Goal: Information Seeking & Learning: Learn about a topic

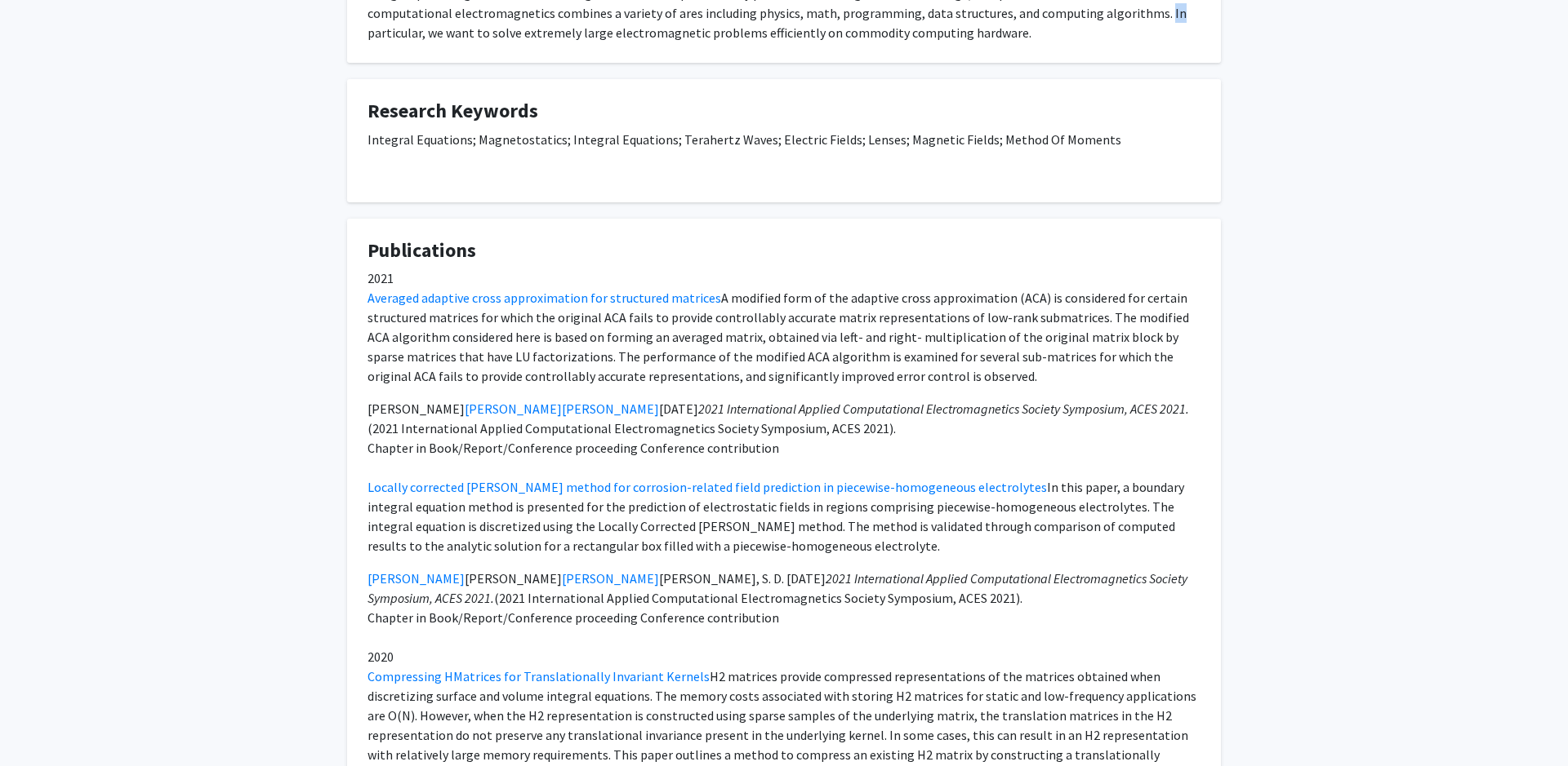
scroll to position [376, 0]
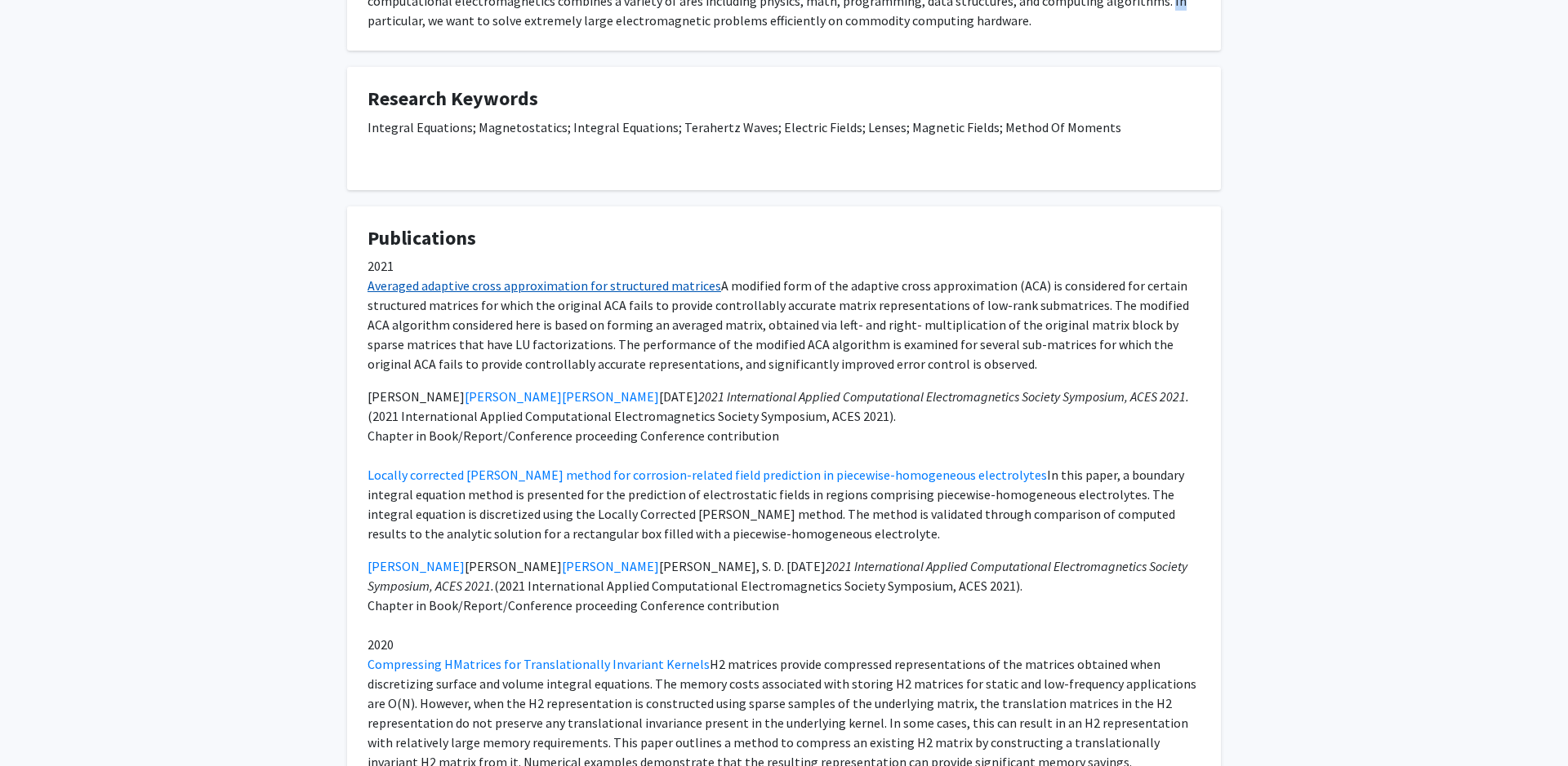
click at [635, 289] on link "Averaged adaptive cross approximation for structured matrices" at bounding box center [544, 285] width 354 height 16
click at [561, 479] on link "Locally corrected nyström method for corrosion-related field prediction in piec…" at bounding box center [707, 475] width 679 height 16
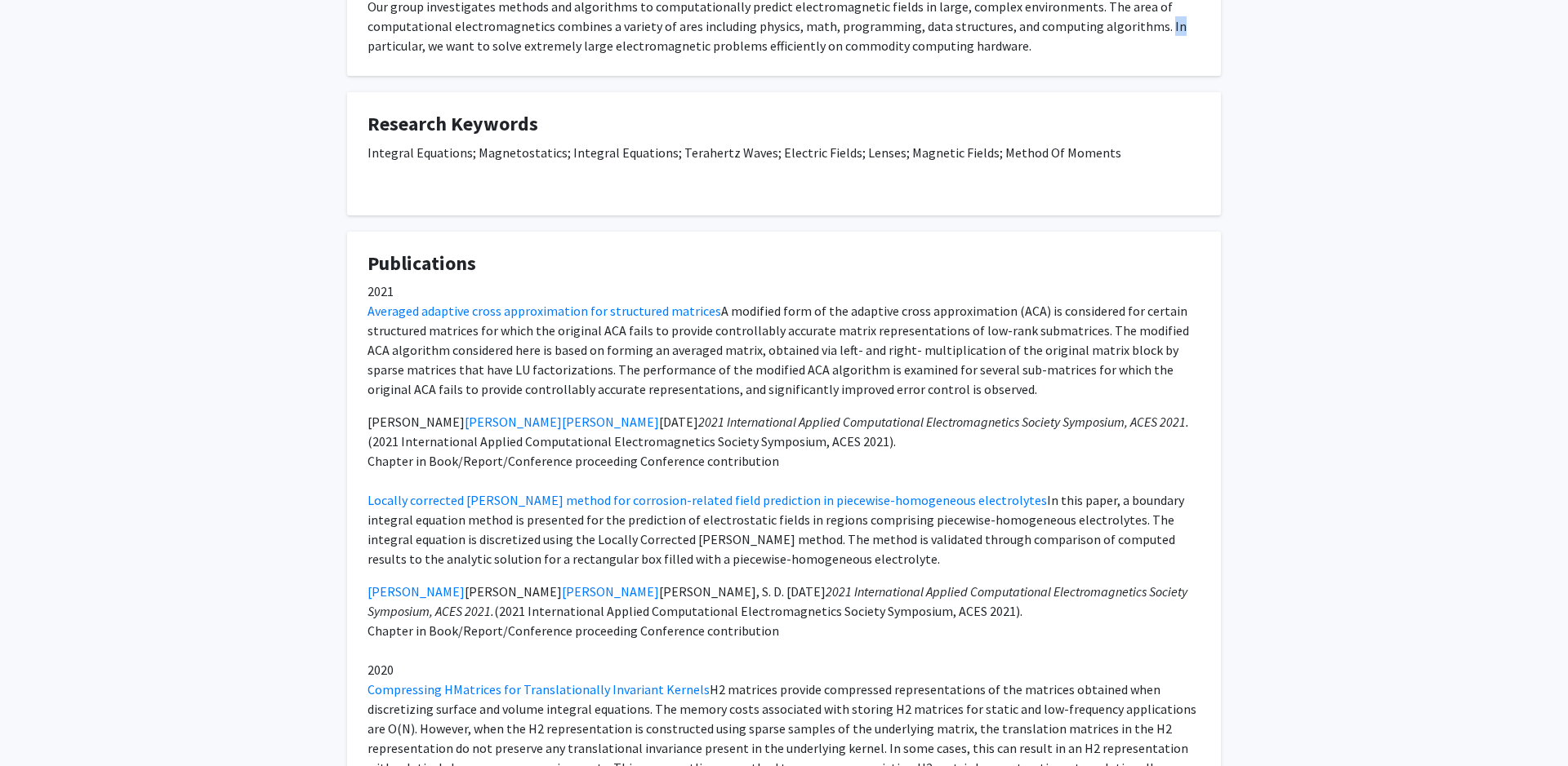
scroll to position [0, 0]
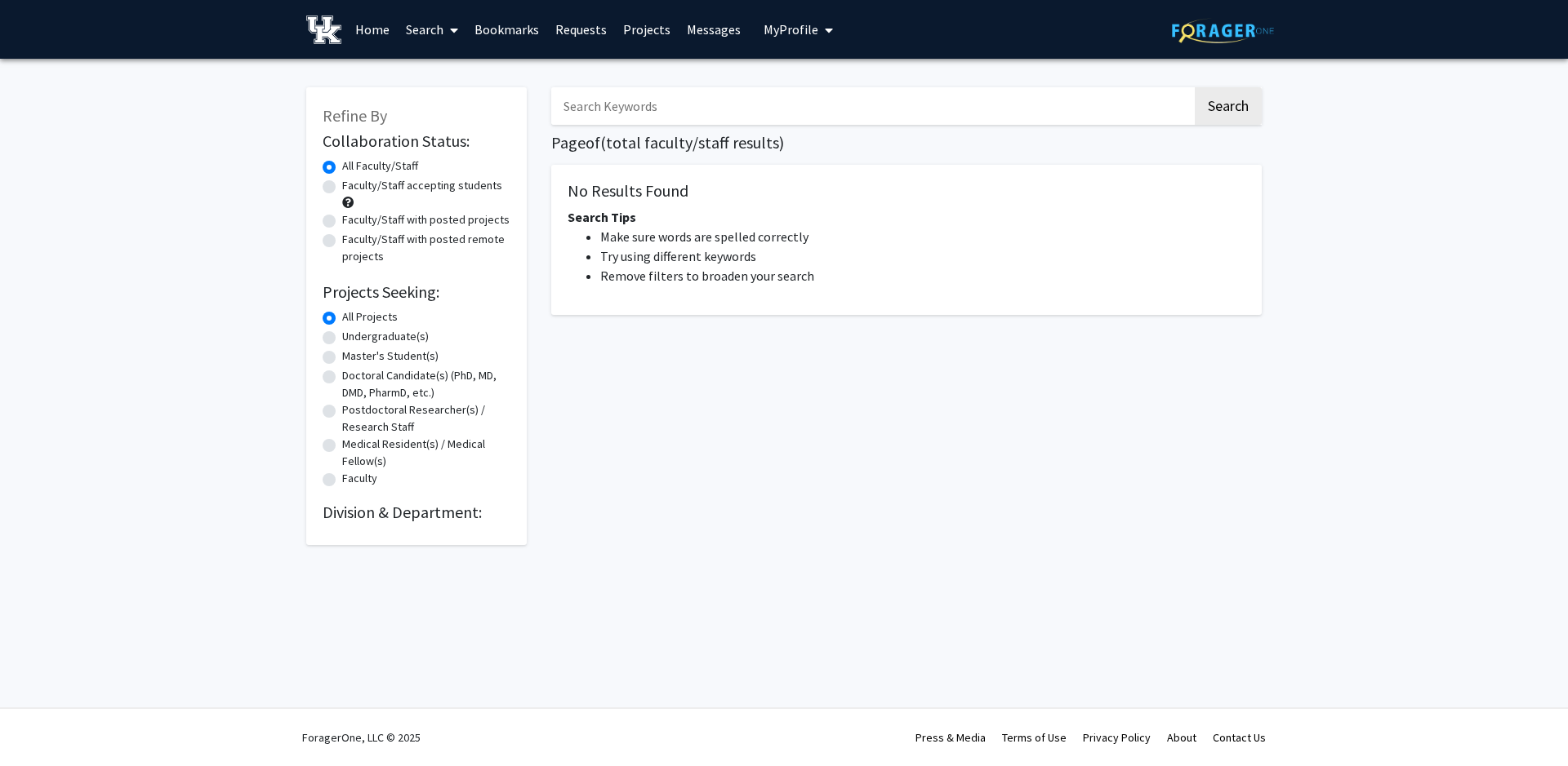
click at [389, 302] on h2 "Projects Seeking:" at bounding box center [416, 292] width 188 height 20
click at [394, 338] on label "Undergraduate(s)" at bounding box center [385, 336] width 86 height 17
click at [353, 338] on input "Undergraduate(s)" at bounding box center [347, 333] width 10 height 10
radio input "true"
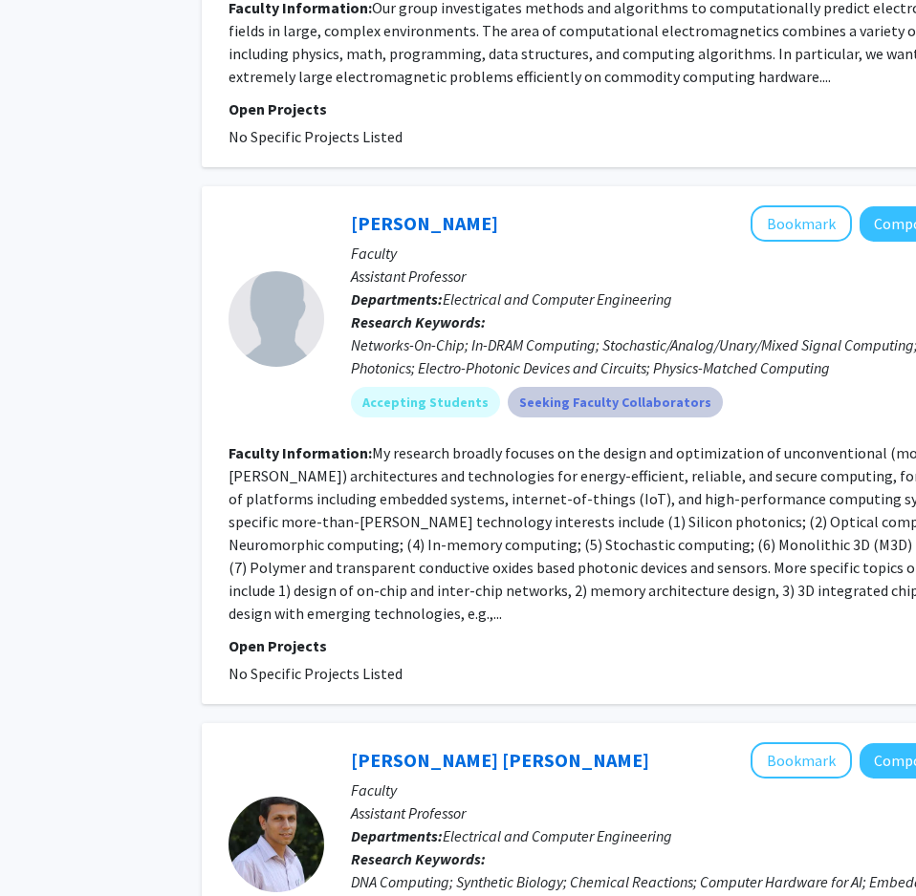
scroll to position [1503, 99]
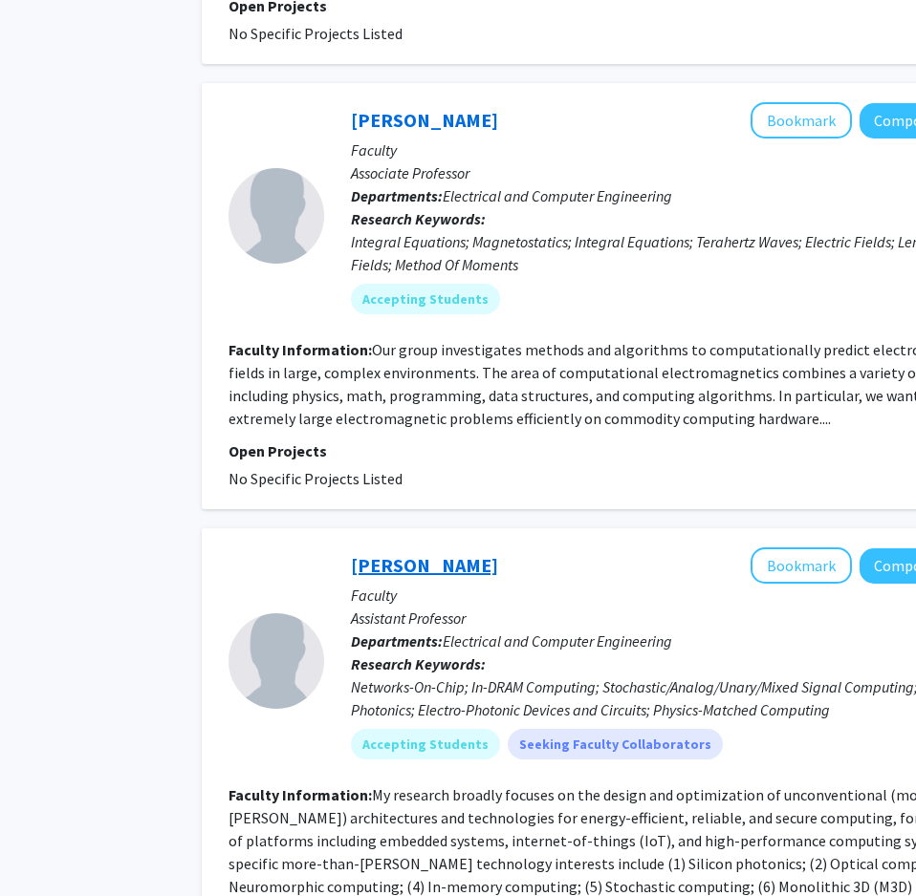
click at [418, 553] on link "[PERSON_NAME]" at bounding box center [424, 565] width 147 height 24
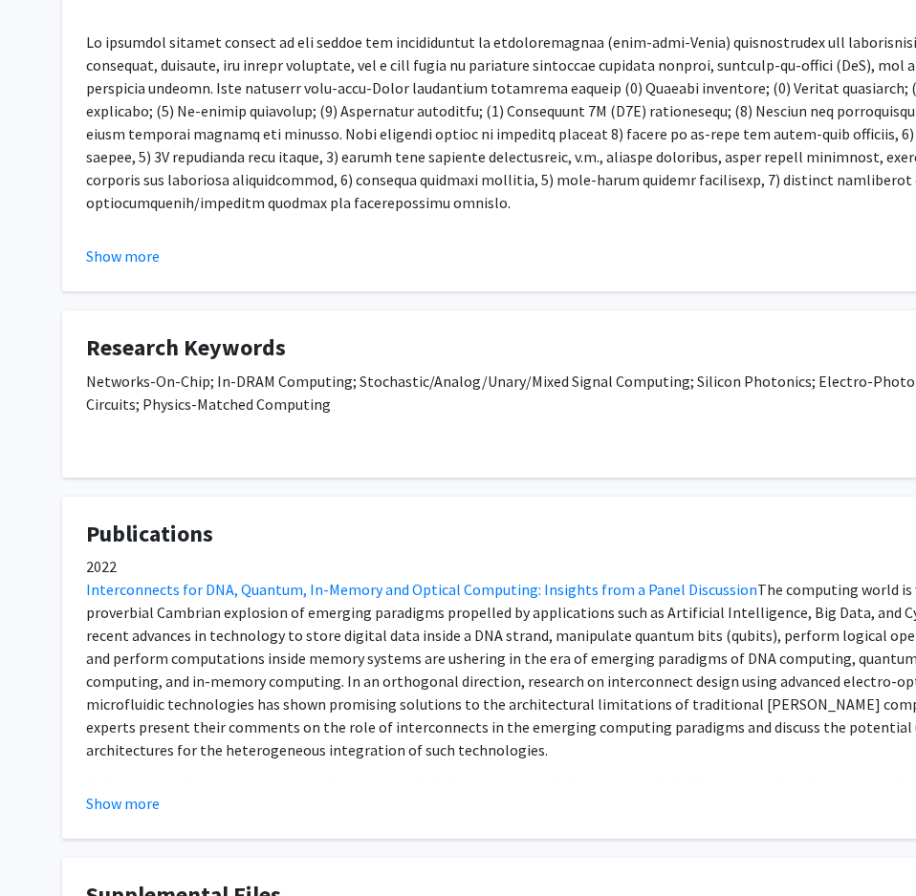
scroll to position [622, 0]
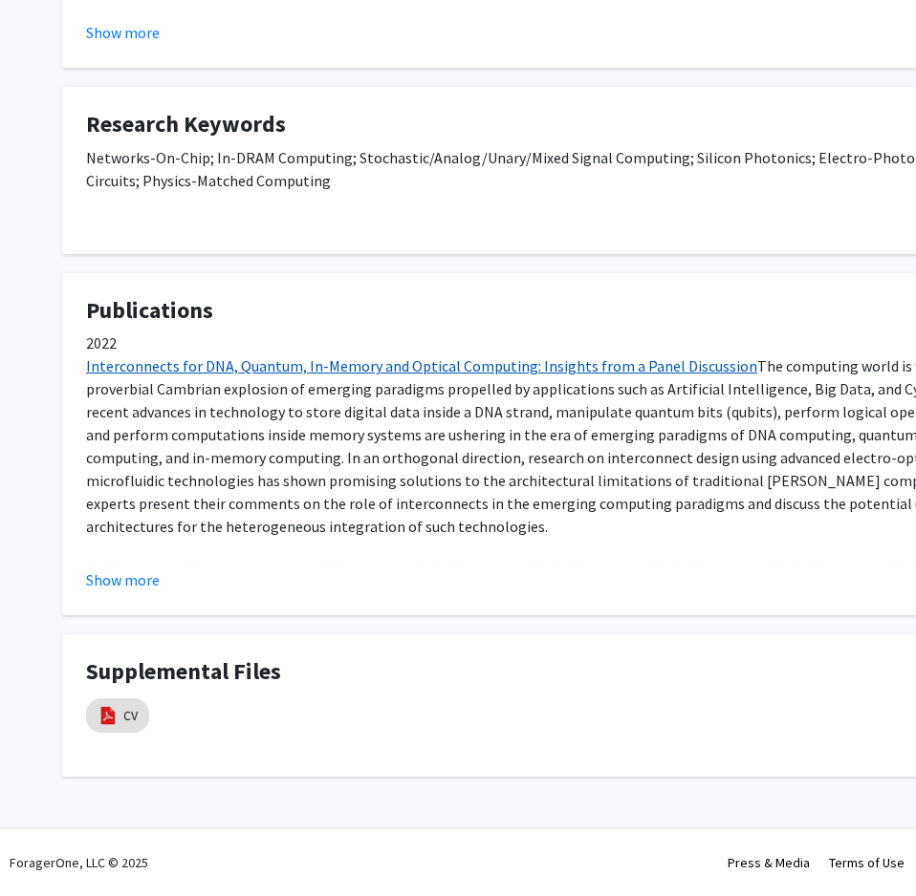
click at [443, 371] on link "Interconnects for DNA, Quantum, In-Memory and Optical Computing: Insights from …" at bounding box center [421, 365] width 671 height 19
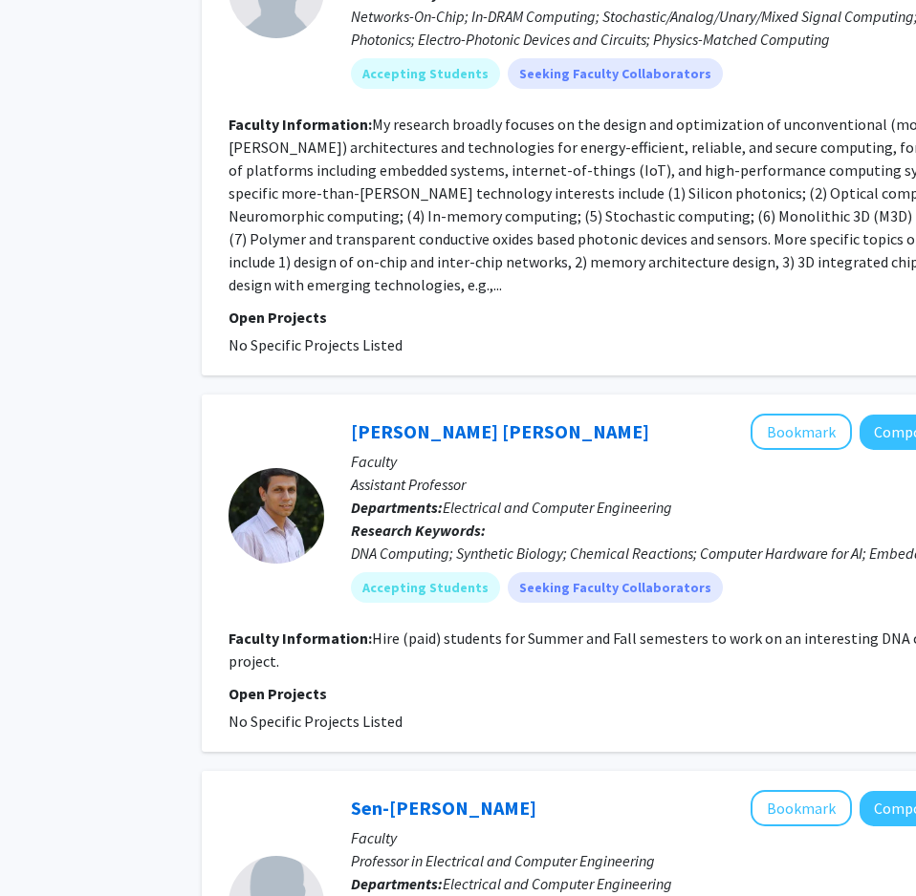
scroll to position [2192, 99]
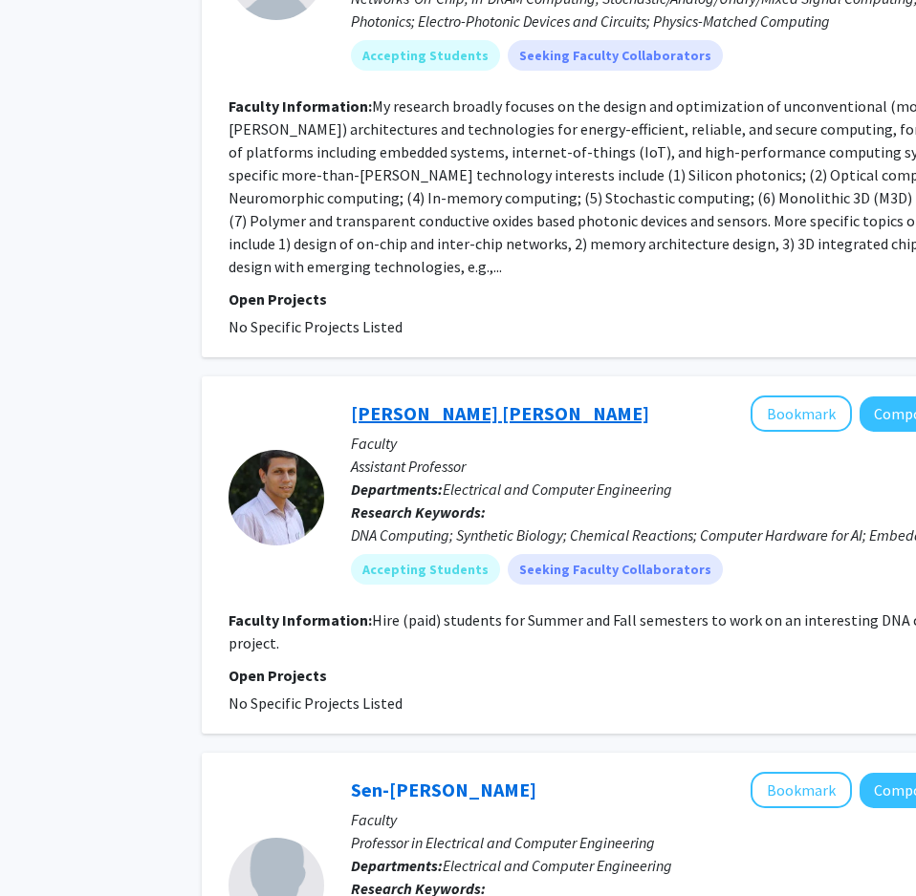
click at [451, 401] on link "[PERSON_NAME] [PERSON_NAME]" at bounding box center [500, 413] width 298 height 24
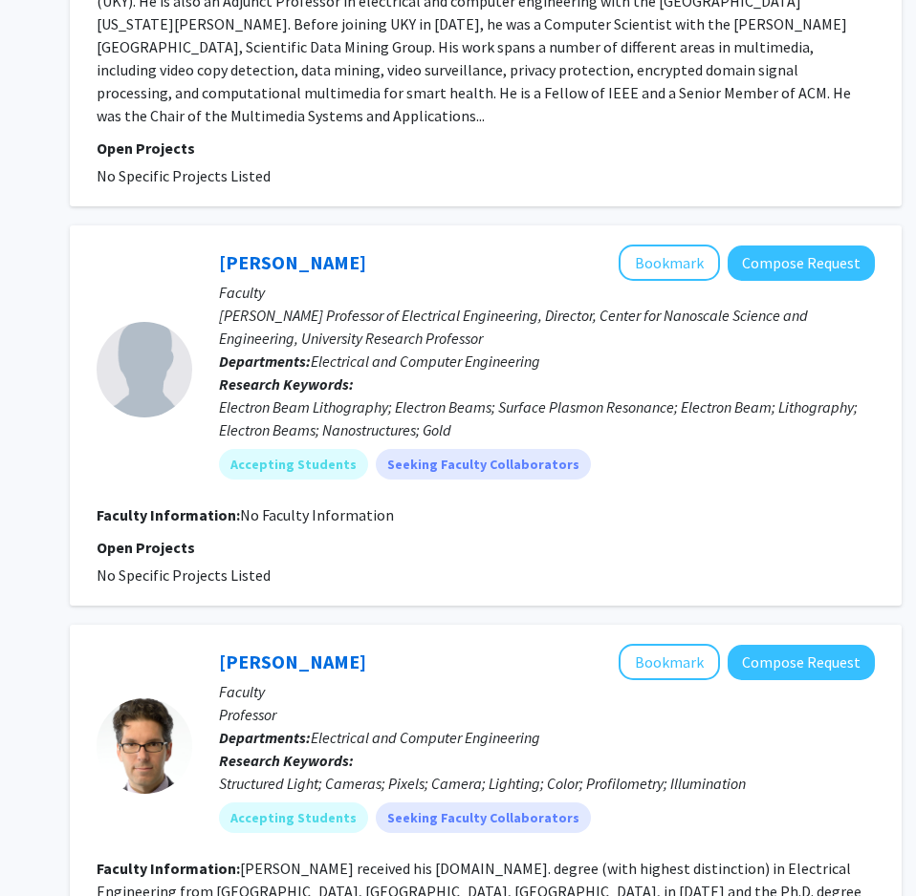
scroll to position [3262, 231]
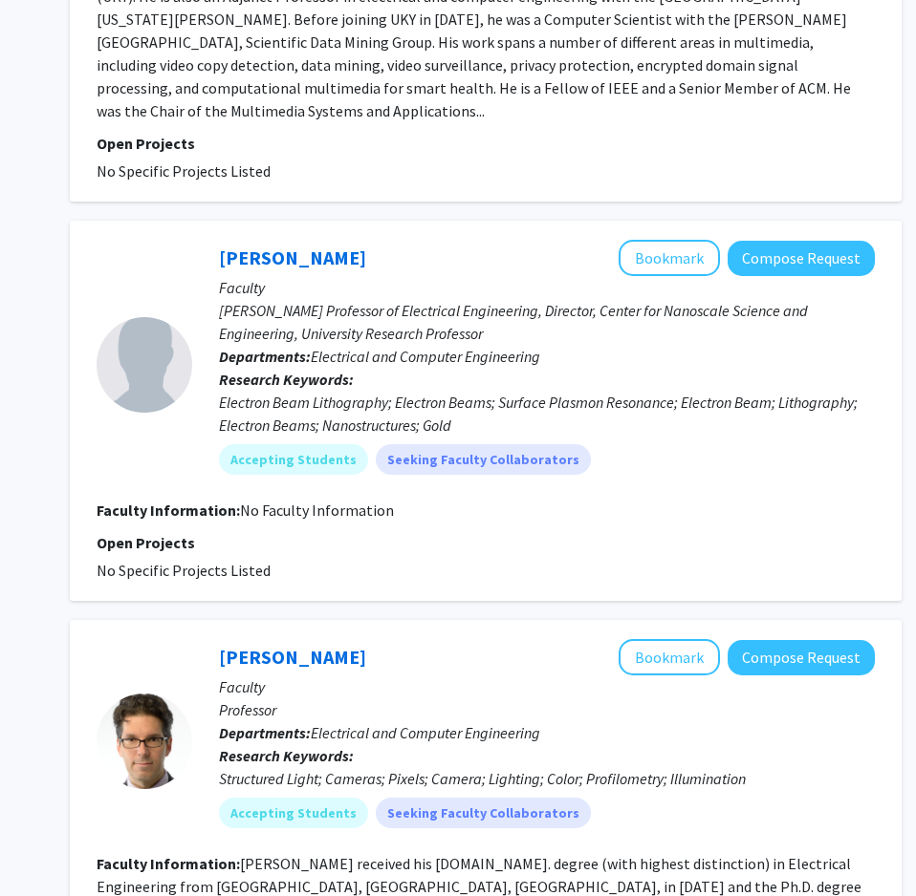
click at [317, 240] on div "[PERSON_NAME] Bookmark Compose Request" at bounding box center [547, 258] width 656 height 36
click at [304, 246] on link "[PERSON_NAME]" at bounding box center [292, 258] width 147 height 24
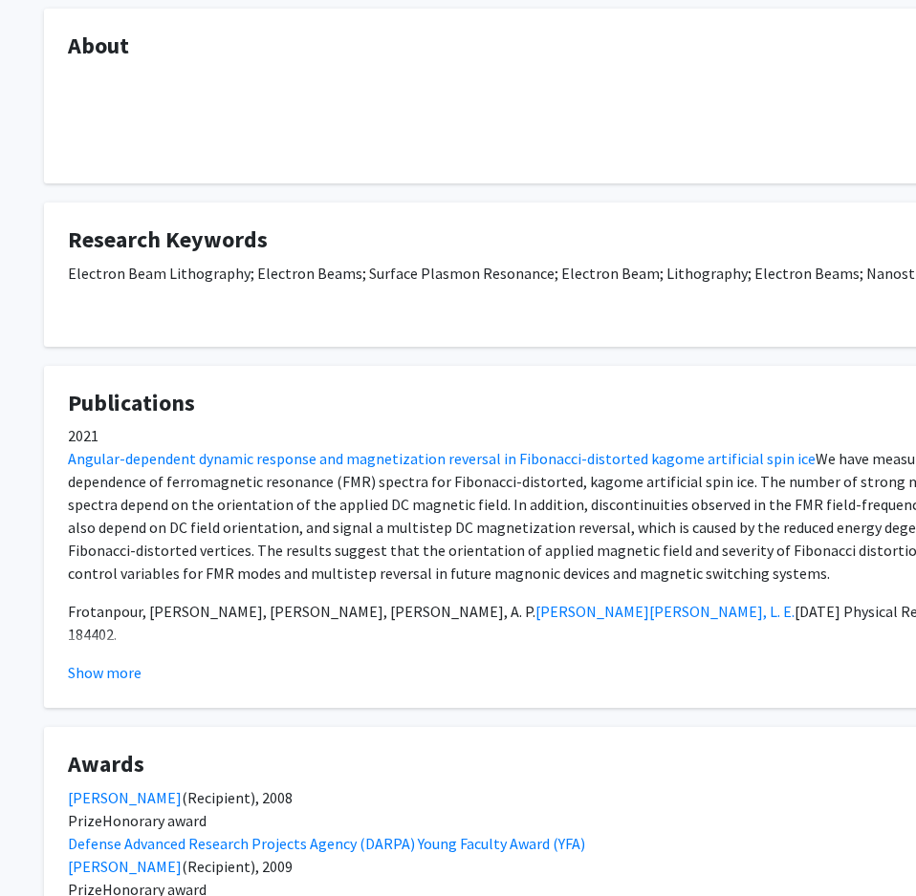
scroll to position [361, 0]
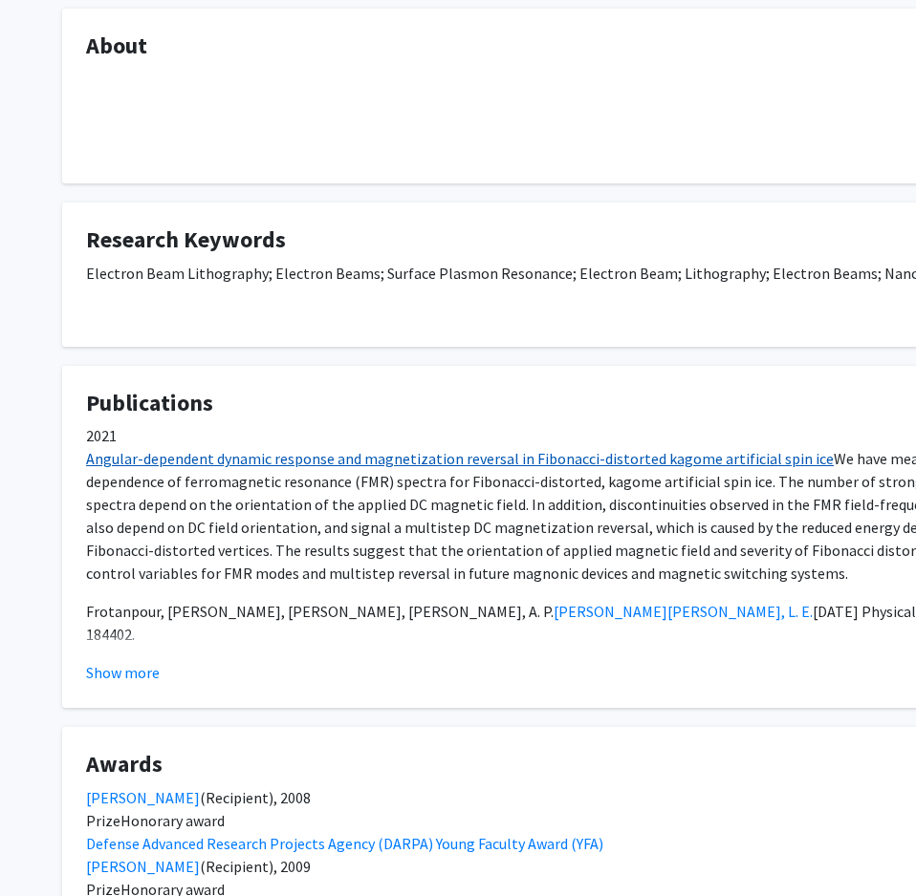
click at [628, 464] on link "Angular-dependent dynamic response and magnetization reversal in Fibonacci-dist…" at bounding box center [459, 458] width 747 height 19
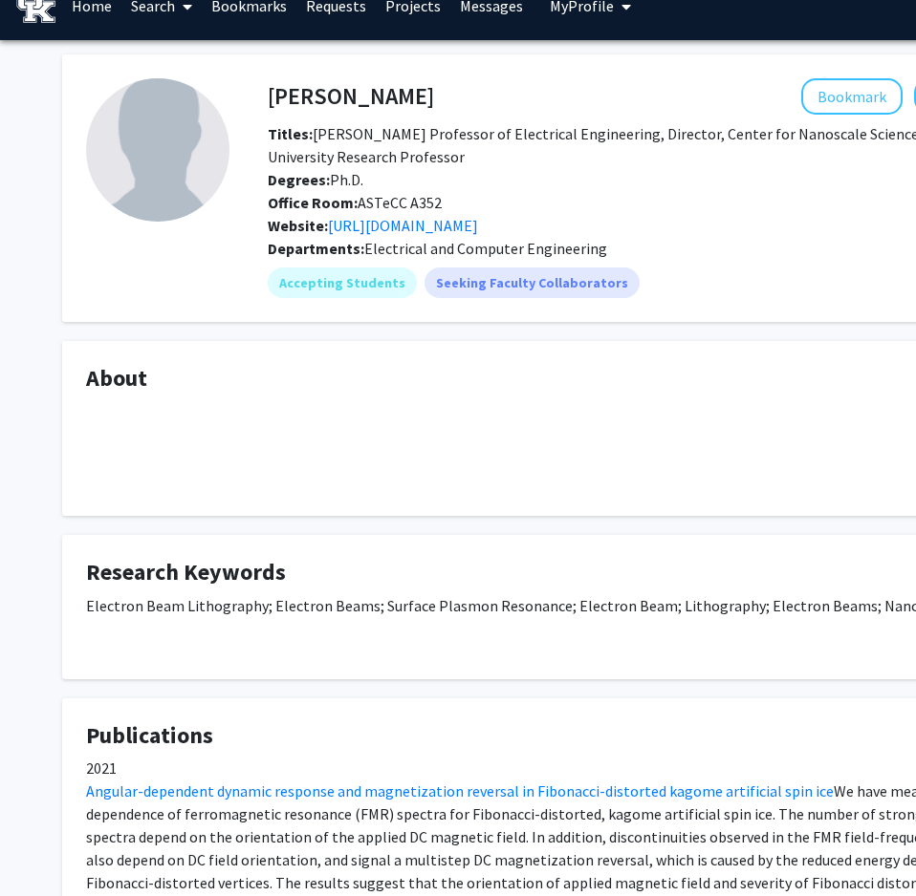
scroll to position [0, 0]
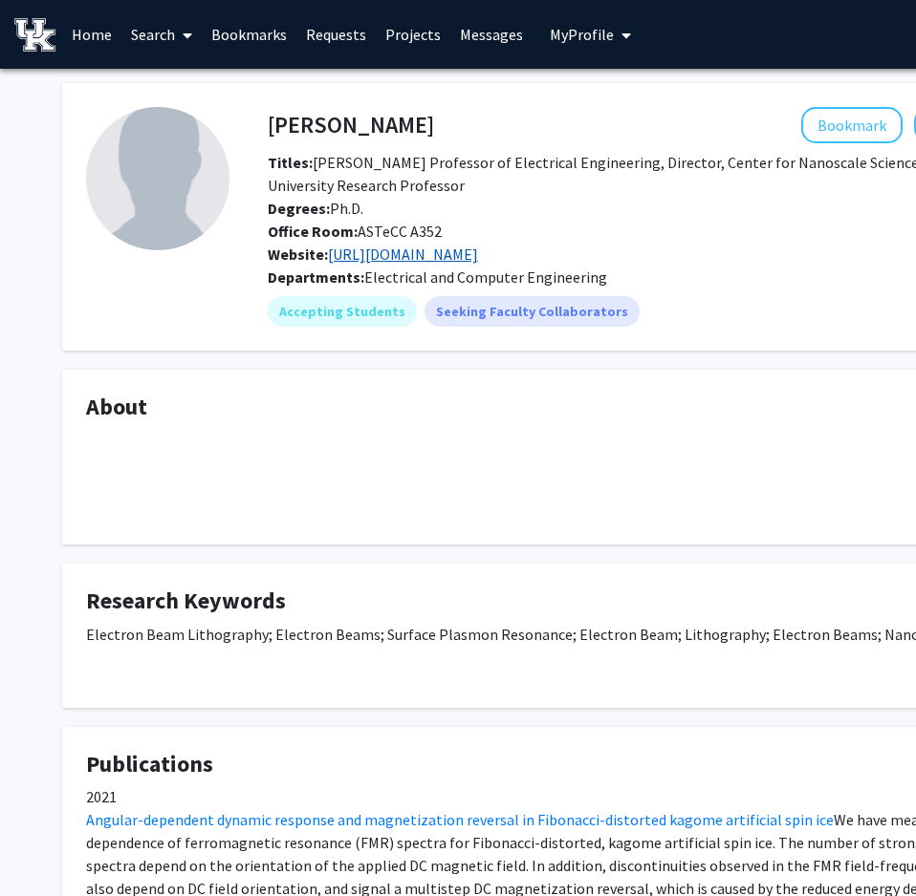
click at [478, 260] on link "[URL][DOMAIN_NAME]" at bounding box center [403, 254] width 150 height 19
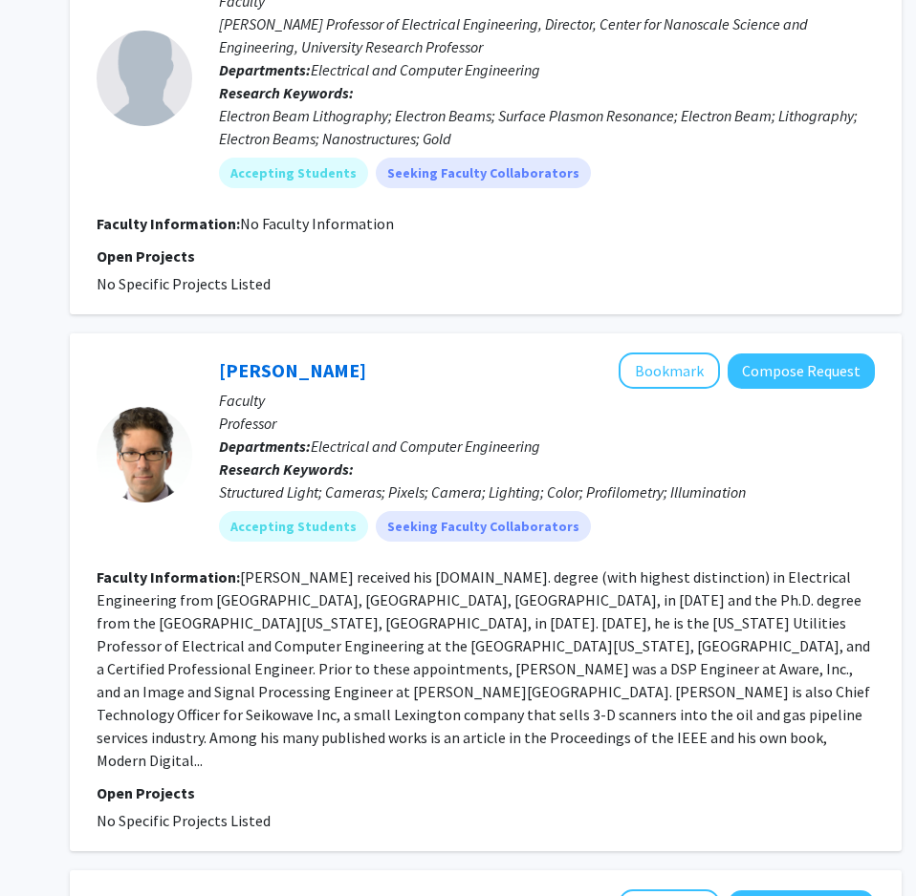
scroll to position [3551, 231]
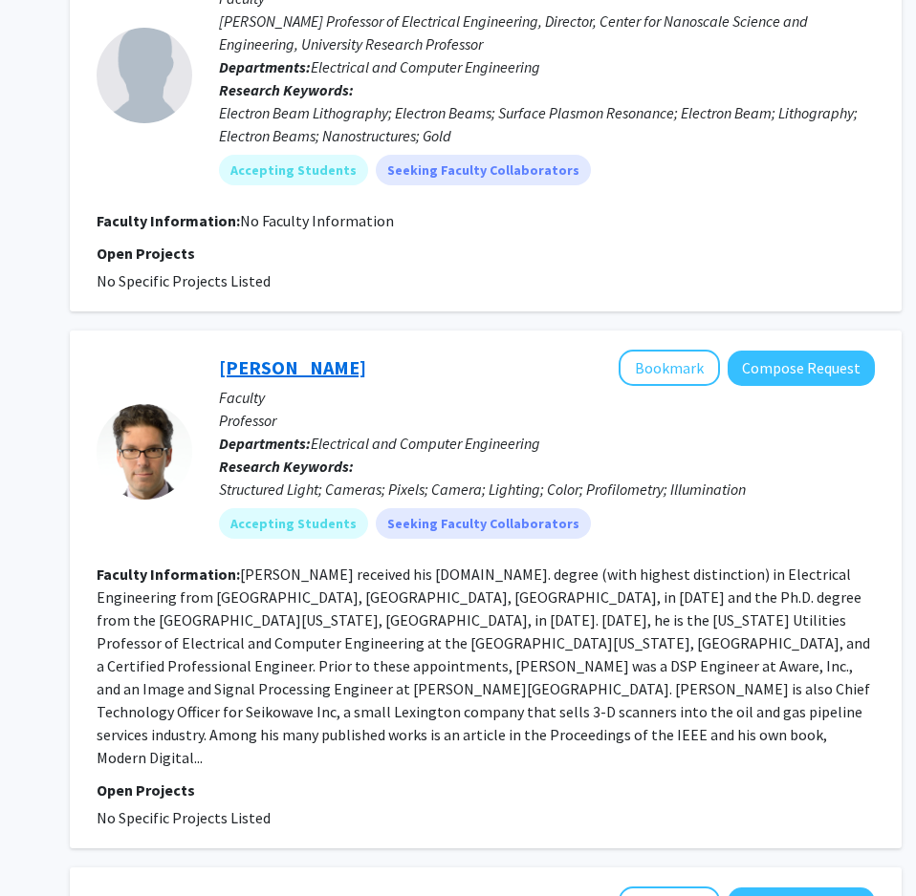
click at [272, 356] on link "[PERSON_NAME]" at bounding box center [292, 368] width 147 height 24
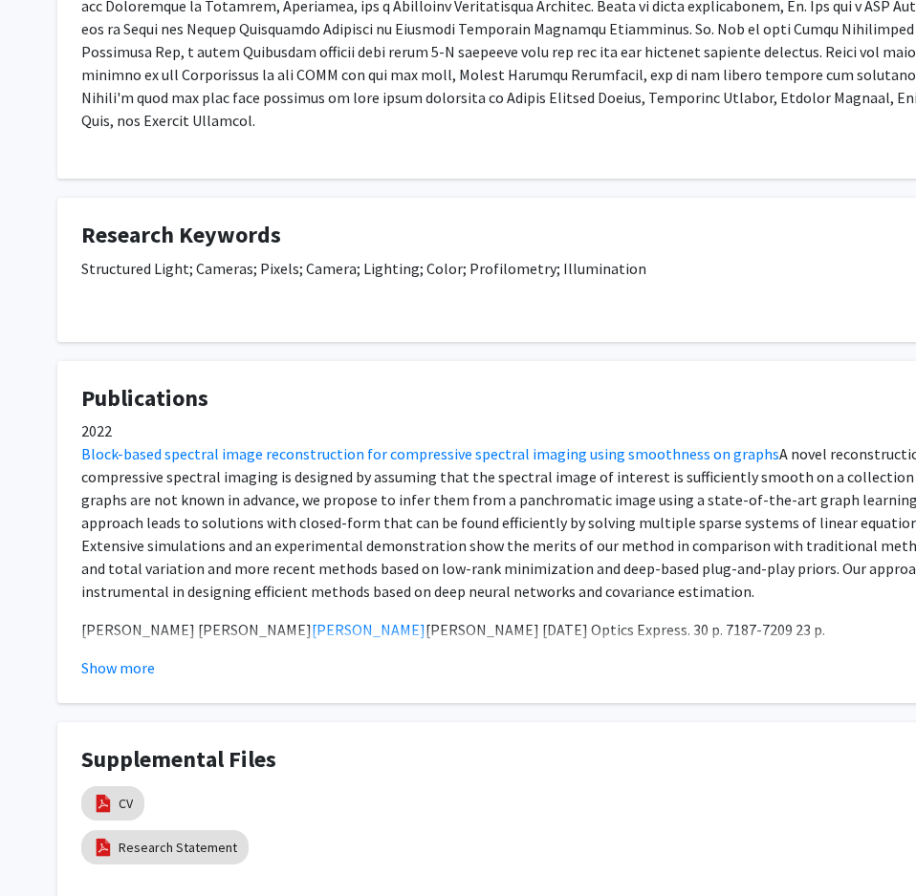
scroll to position [481, 6]
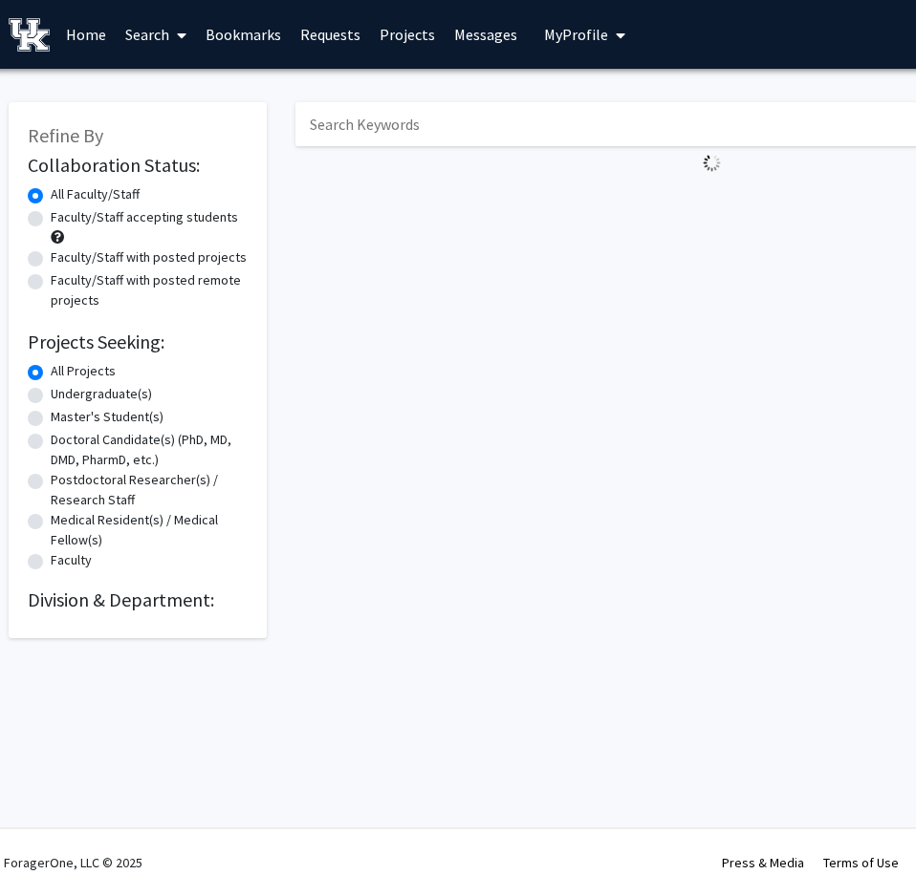
scroll to position [0, 231]
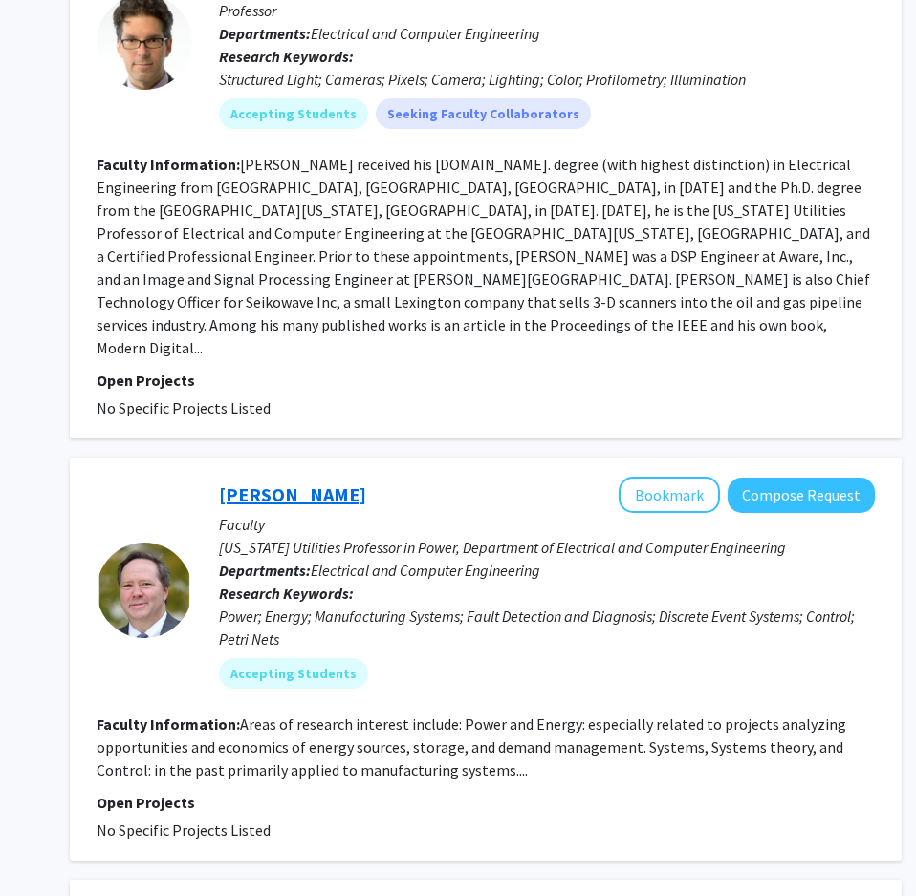
click at [327, 483] on link "[PERSON_NAME]" at bounding box center [292, 495] width 147 height 24
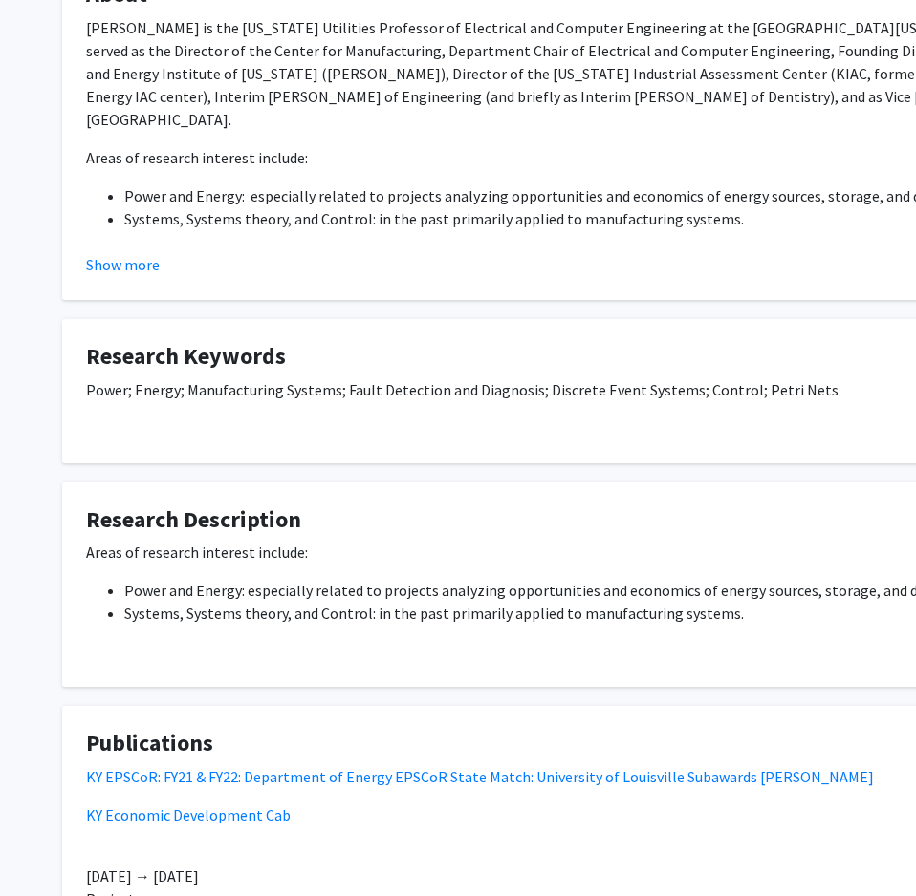
scroll to position [662, 0]
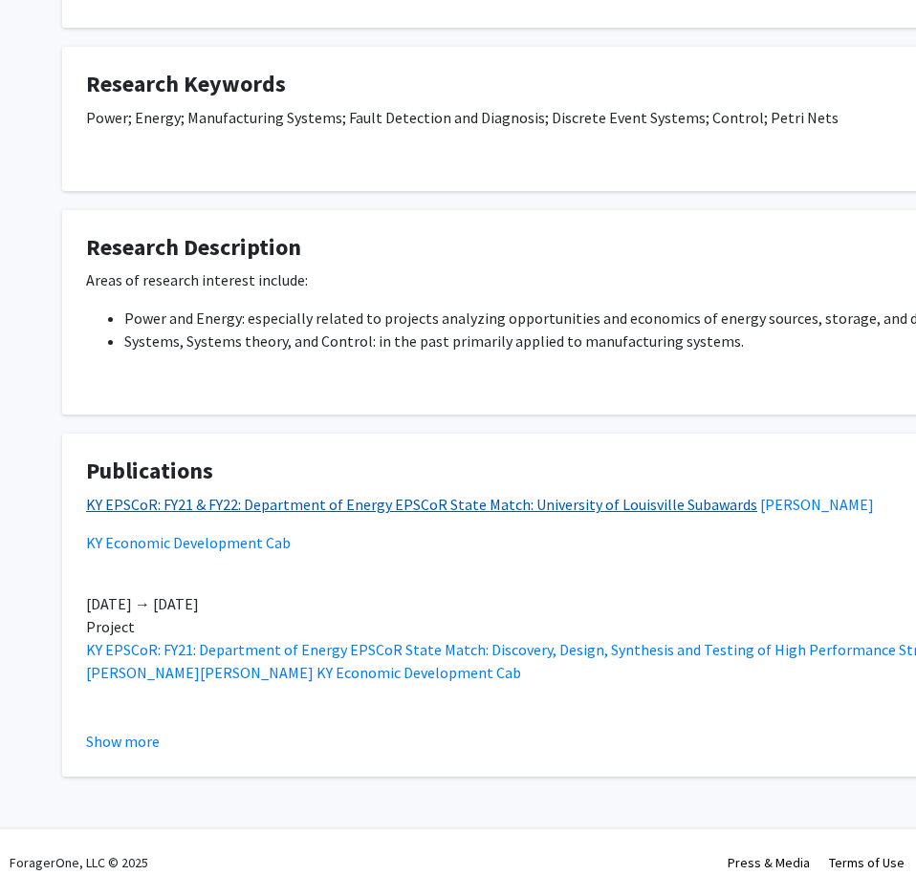
click at [484, 504] on link "KY EPSCoR: FY21 & FY22: Department of Energy EPSCoR State Match: University of …" at bounding box center [421, 504] width 671 height 19
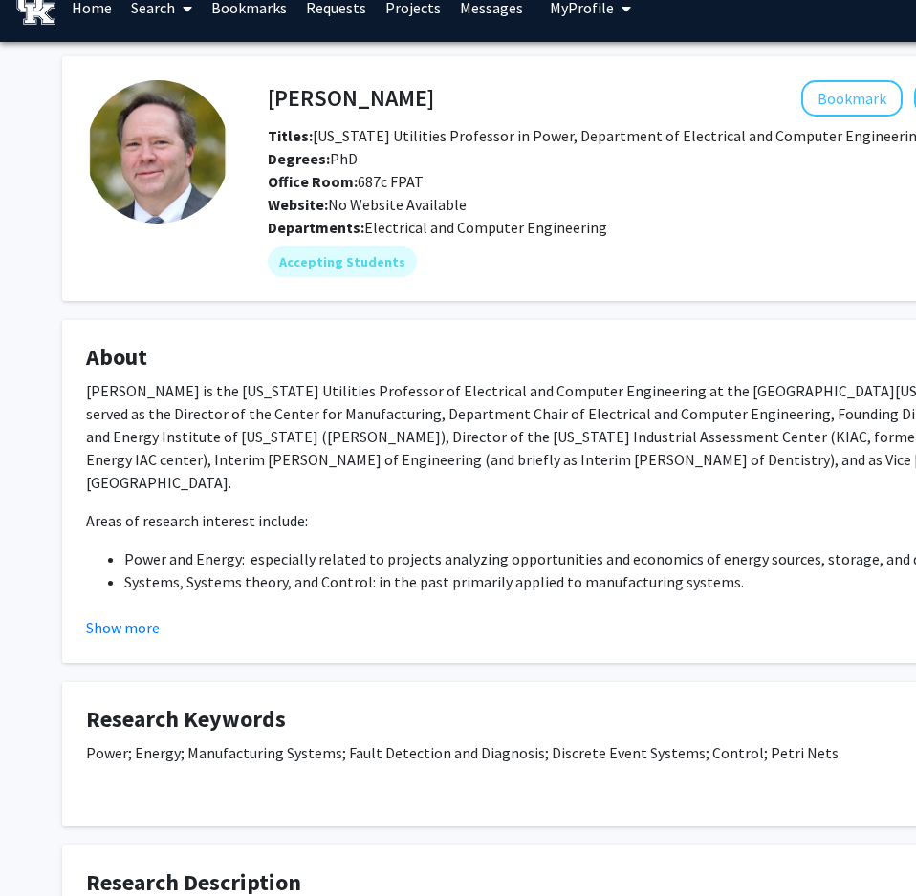
scroll to position [26, 0]
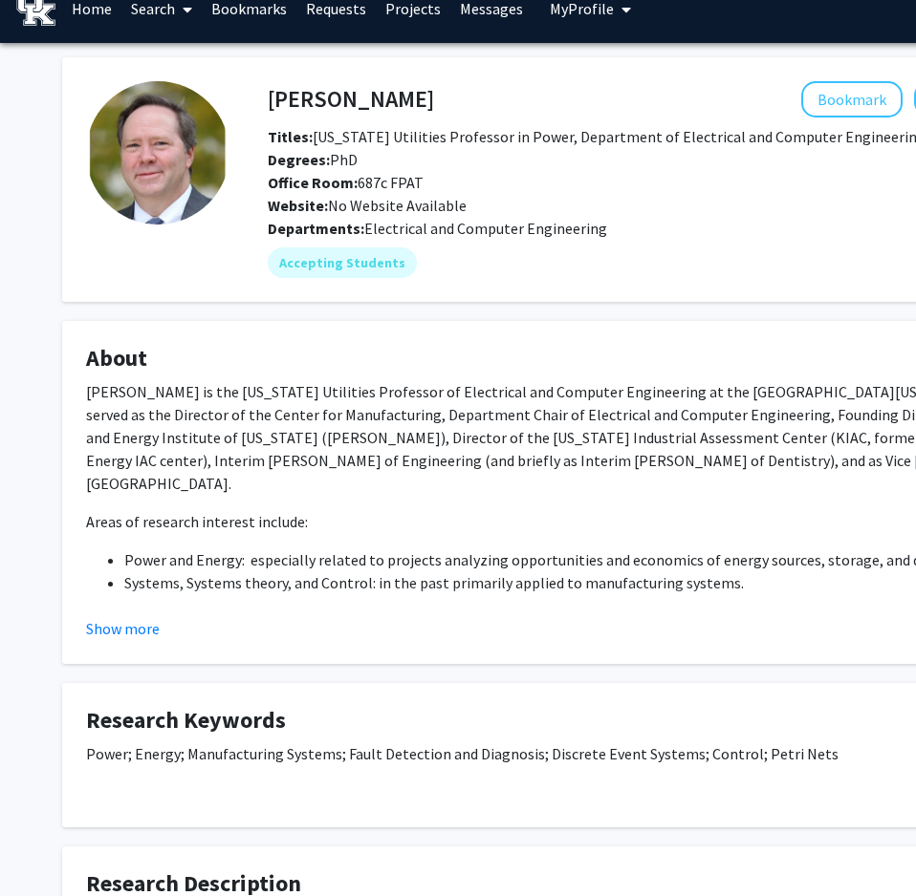
click at [656, 348] on h4 "About" at bounding box center [573, 359] width 975 height 28
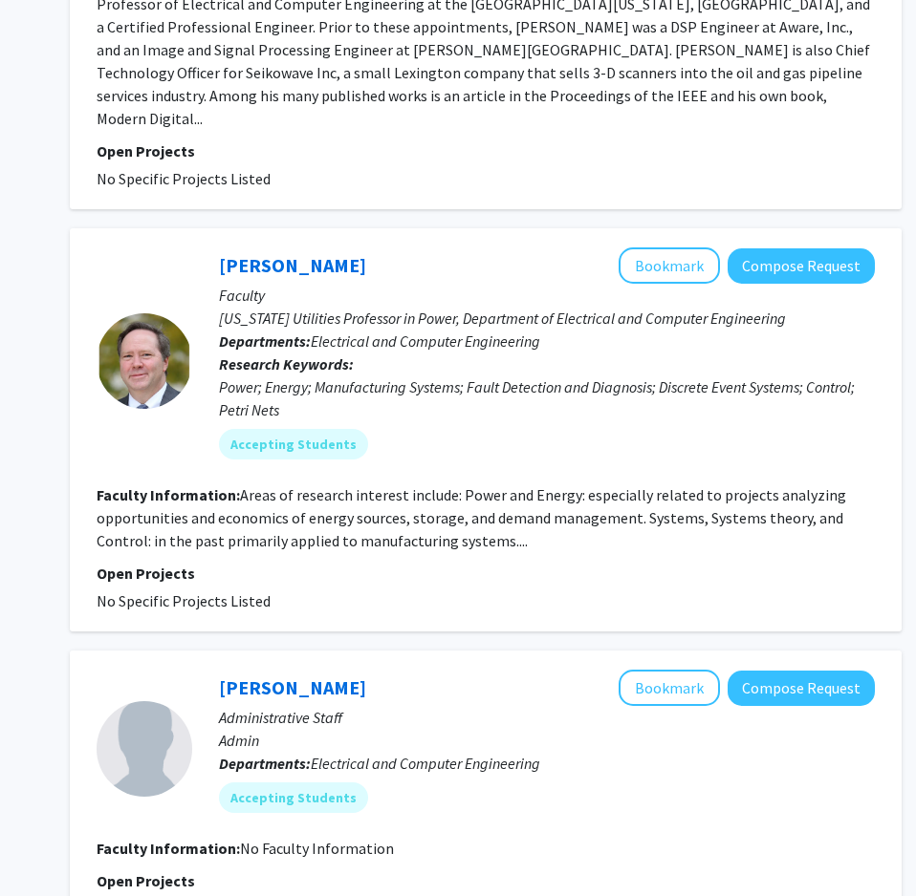
scroll to position [4353, 231]
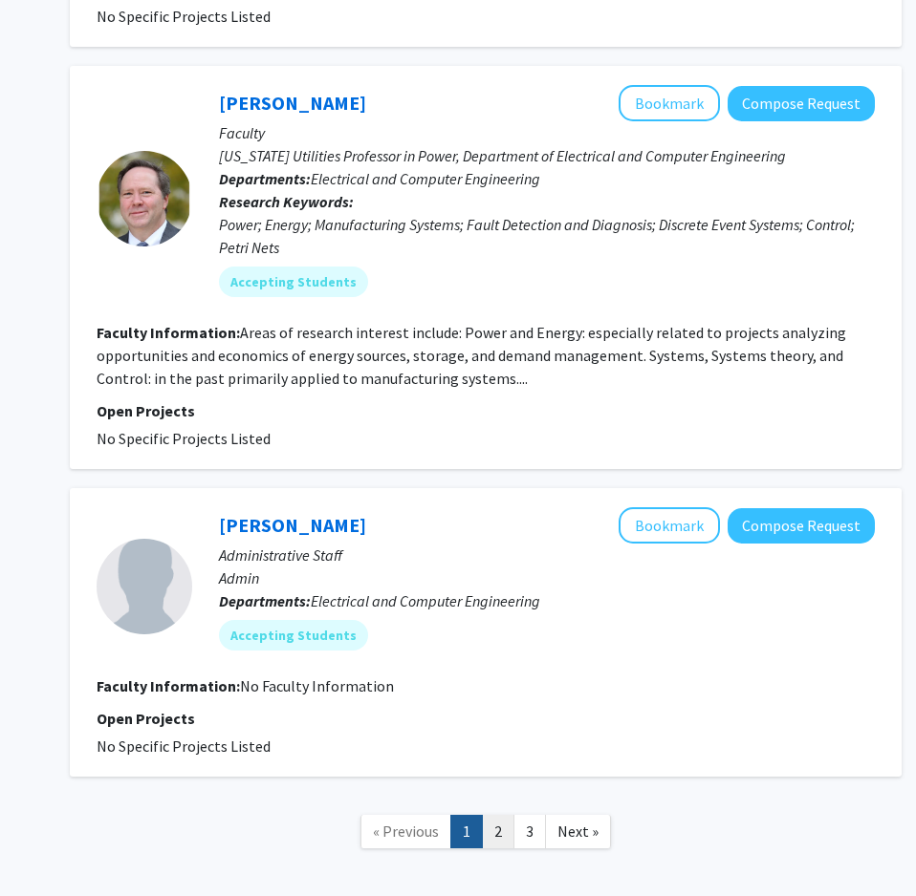
click at [499, 815] on link "2" at bounding box center [498, 831] width 32 height 33
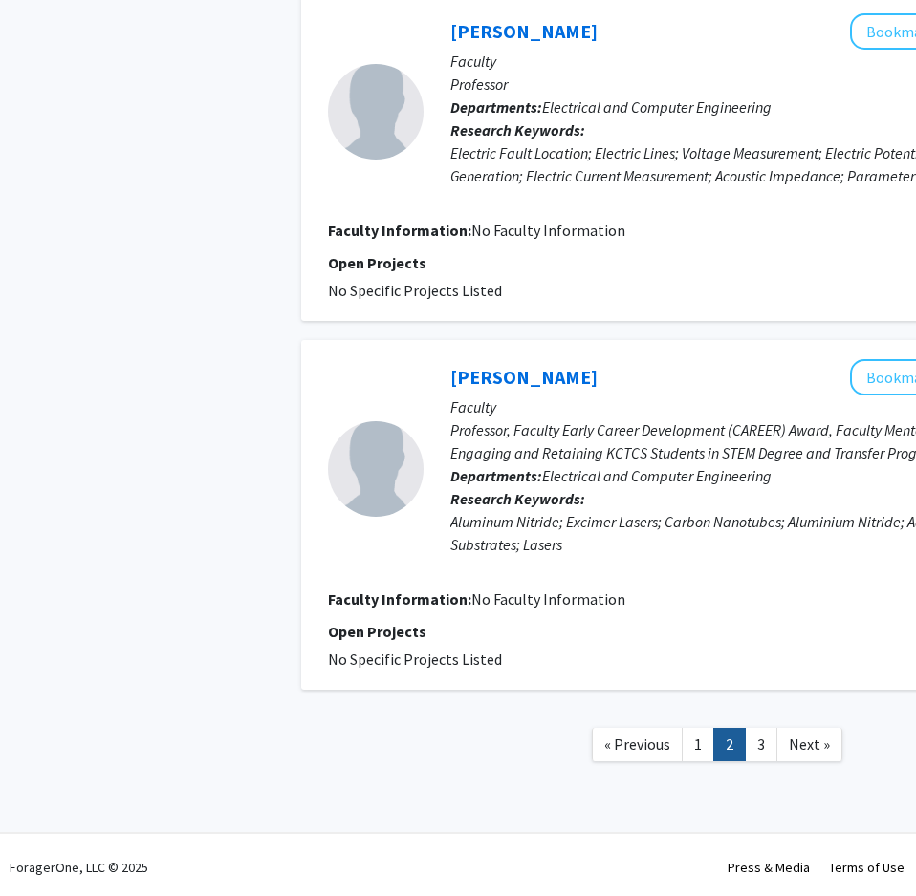
scroll to position [3025, 0]
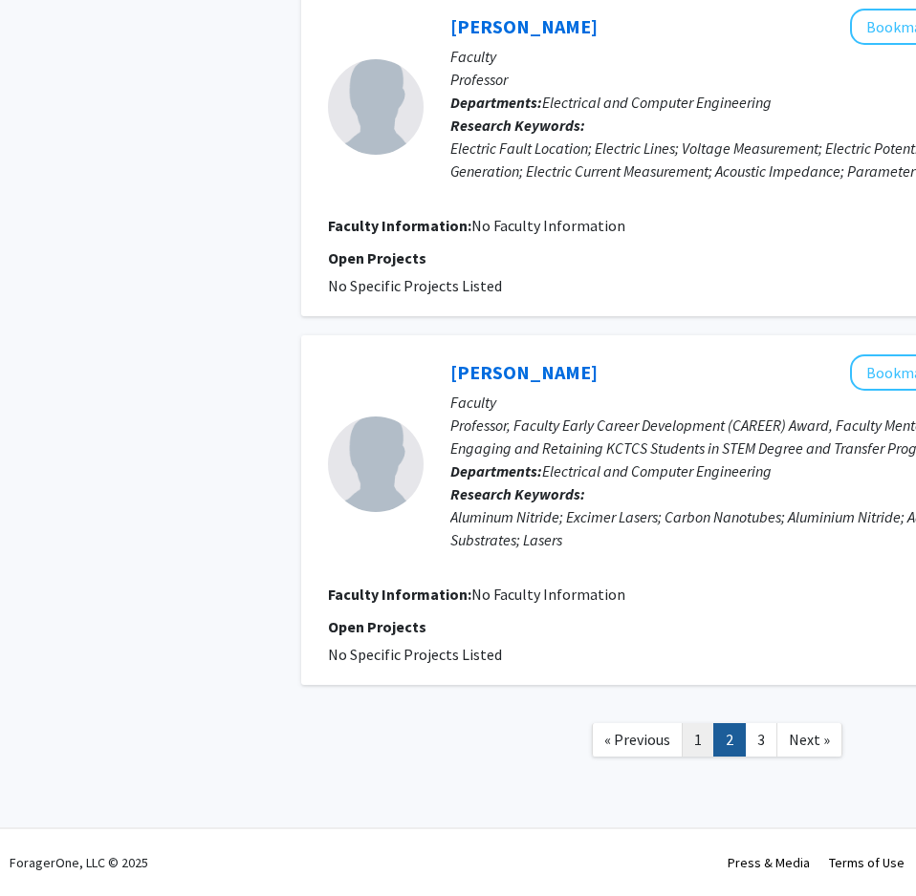
click at [699, 740] on link "1" at bounding box center [697, 739] width 32 height 33
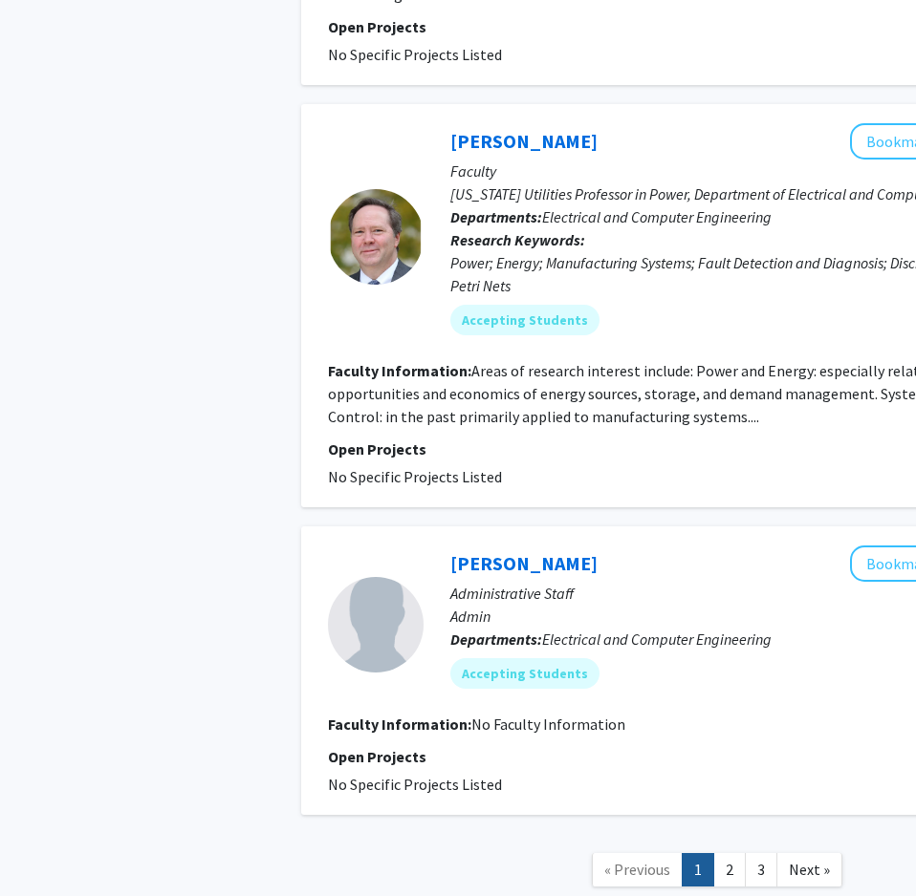
scroll to position [4353, 0]
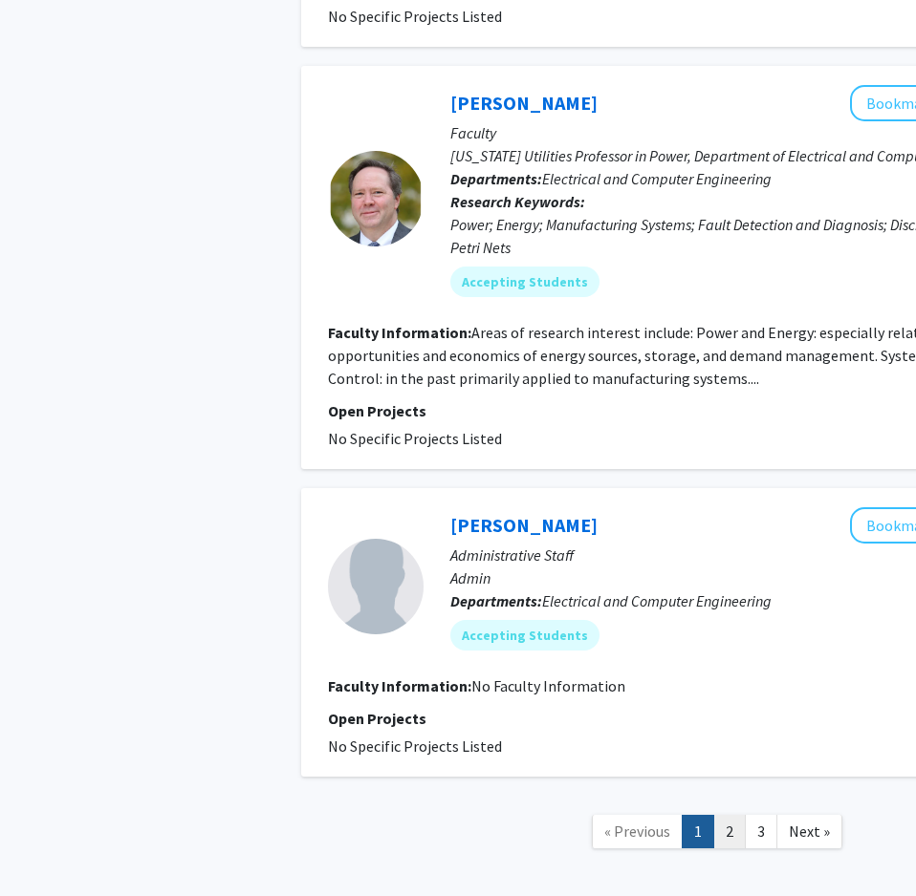
click at [732, 815] on link "2" at bounding box center [729, 831] width 32 height 33
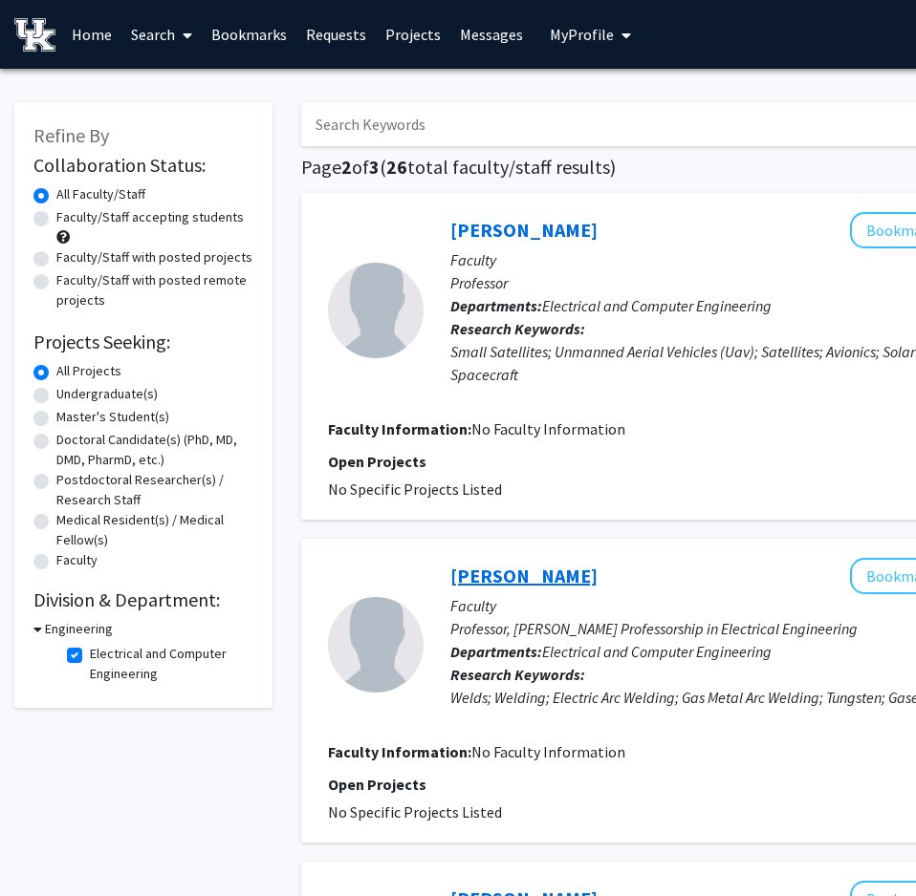
click at [498, 577] on link "[PERSON_NAME]" at bounding box center [523, 576] width 147 height 24
